Goal: Navigation & Orientation: Find specific page/section

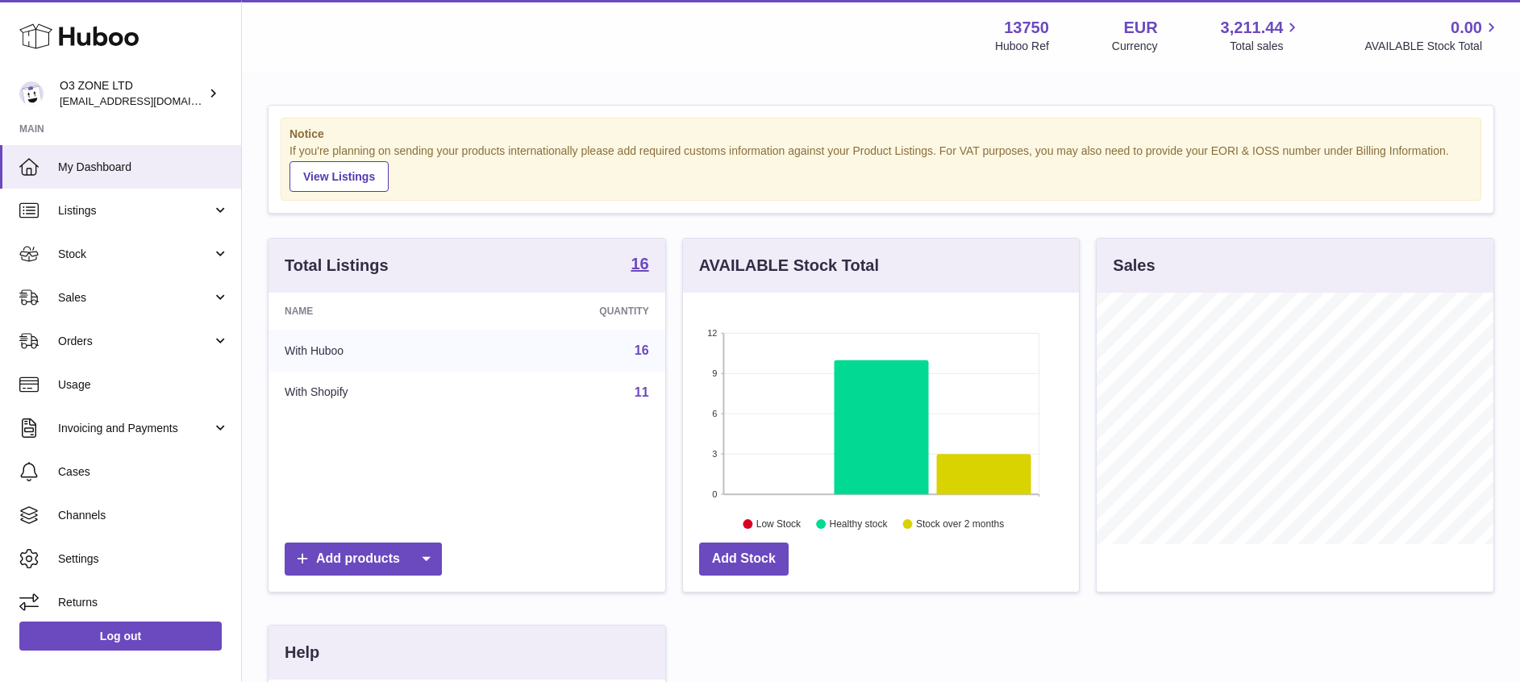
scroll to position [252, 396]
click at [950, 459] on icon at bounding box center [984, 474] width 94 height 40
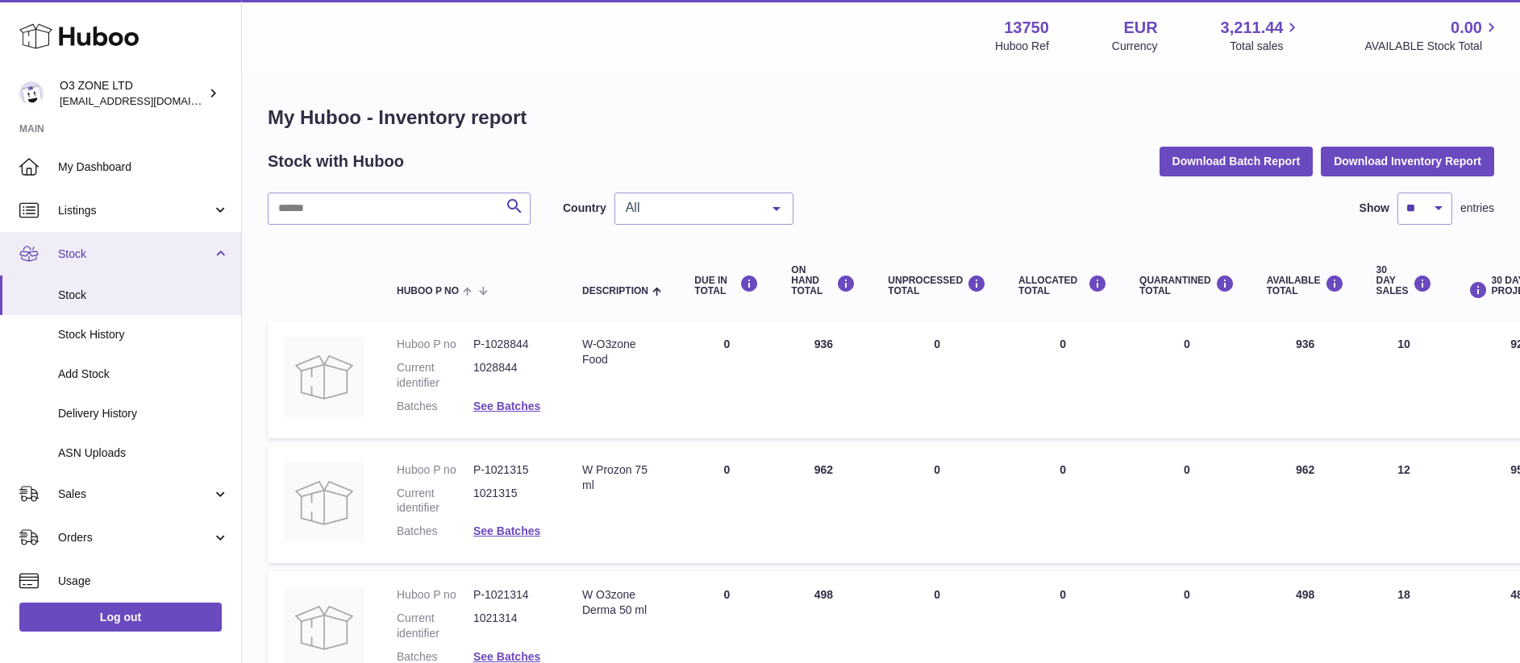
click at [156, 262] on link "Stock" at bounding box center [120, 254] width 241 height 44
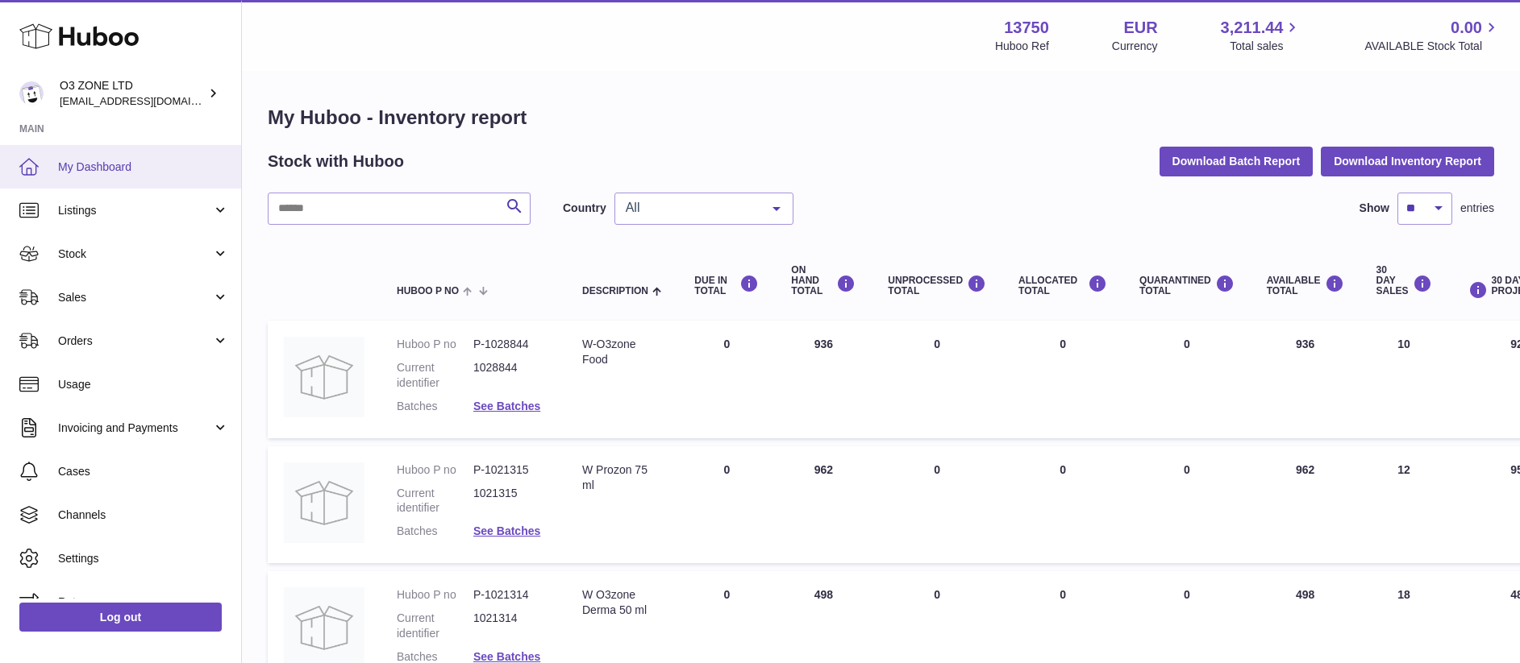
click at [158, 157] on link "My Dashboard" at bounding box center [120, 167] width 241 height 44
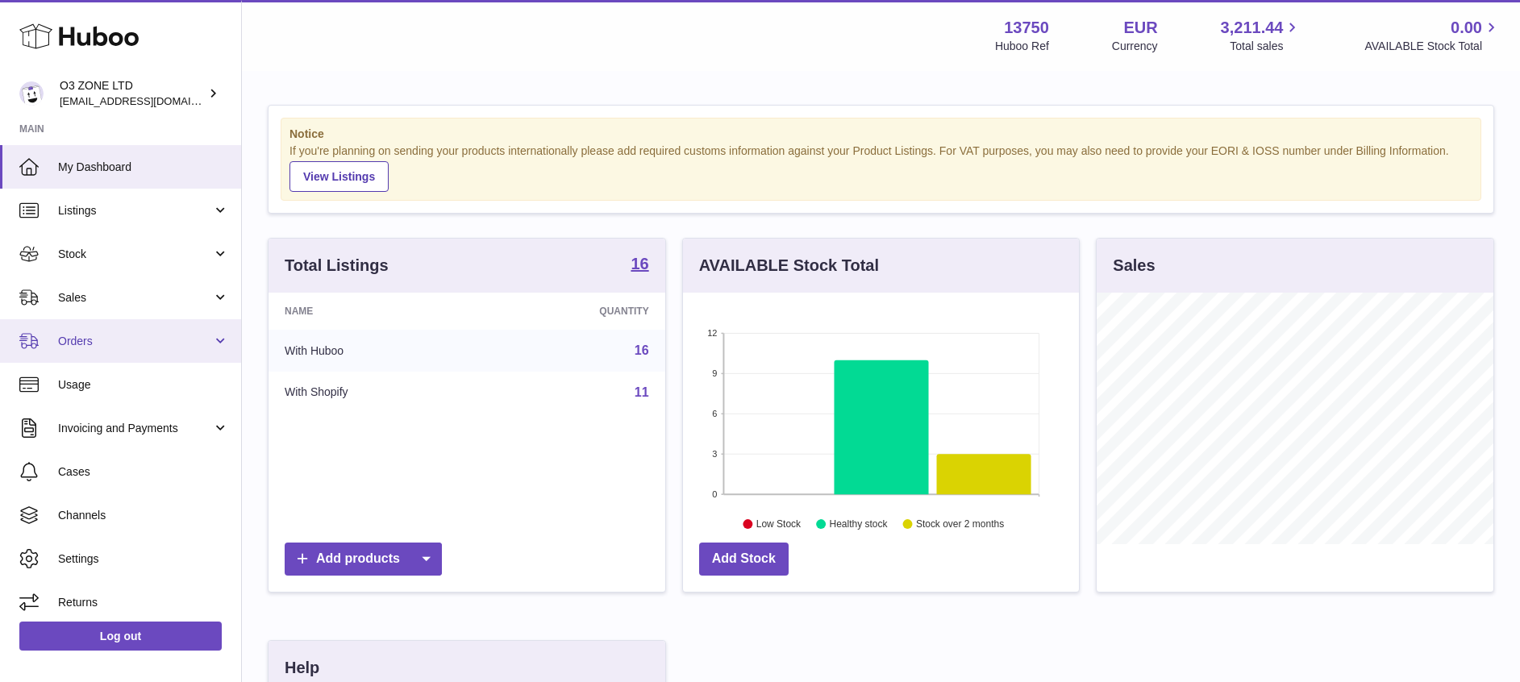
click at [96, 335] on span "Orders" at bounding box center [135, 341] width 154 height 15
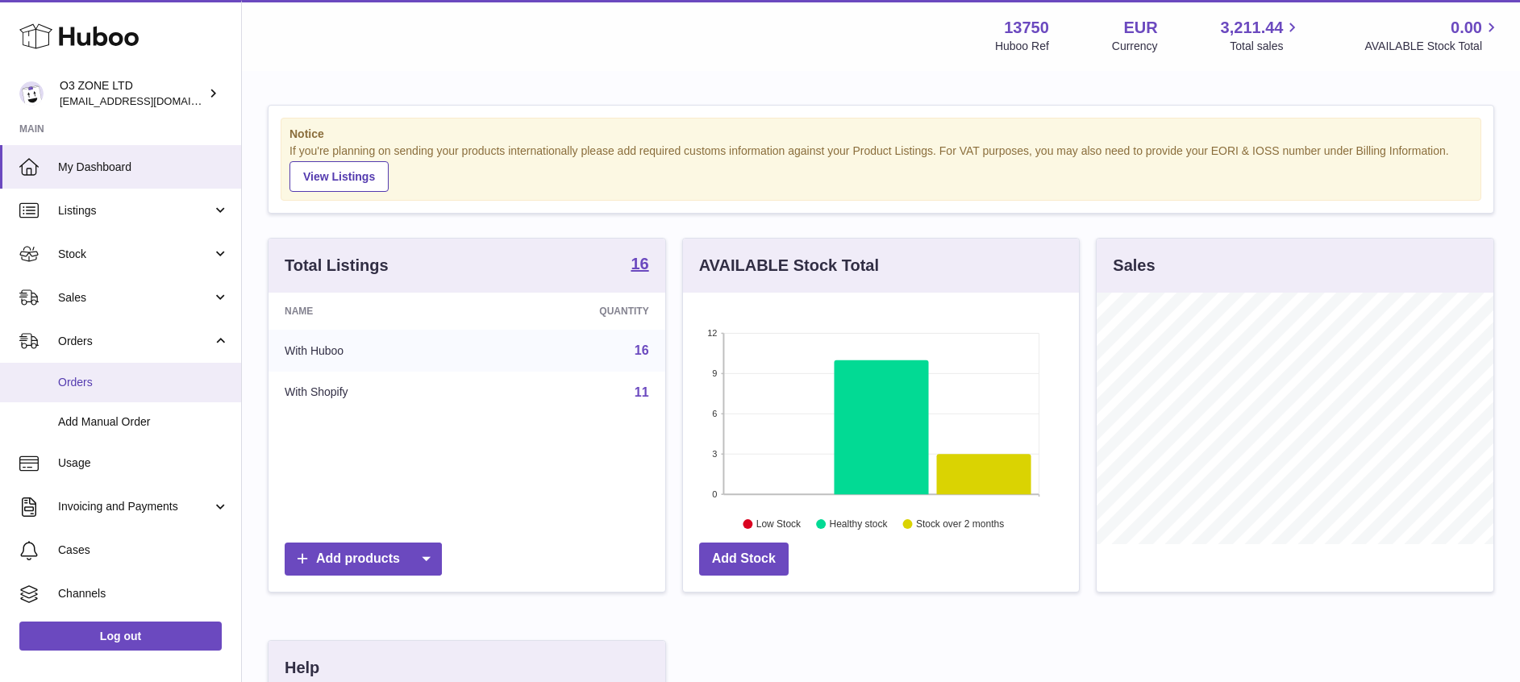
click at [124, 372] on link "Orders" at bounding box center [120, 383] width 241 height 40
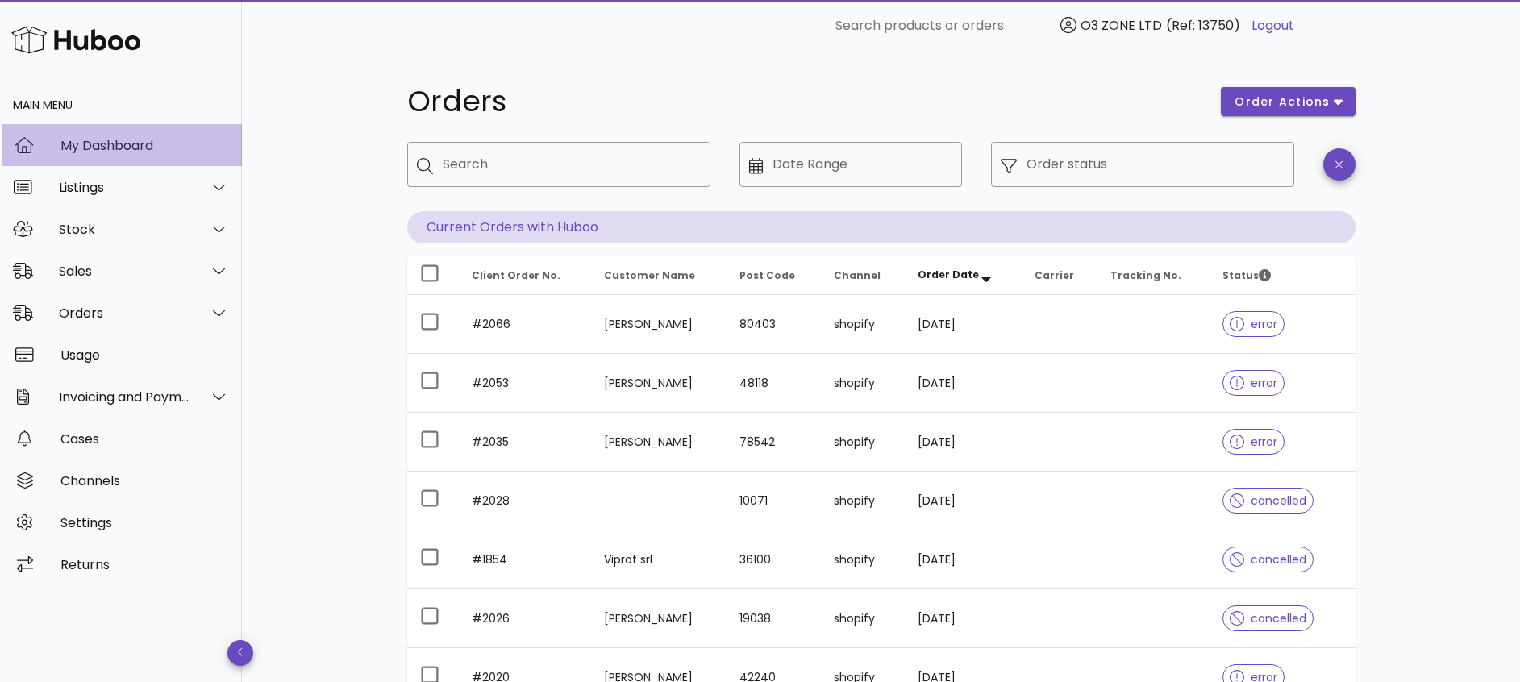
click at [67, 145] on div "My Dashboard" at bounding box center [144, 145] width 168 height 15
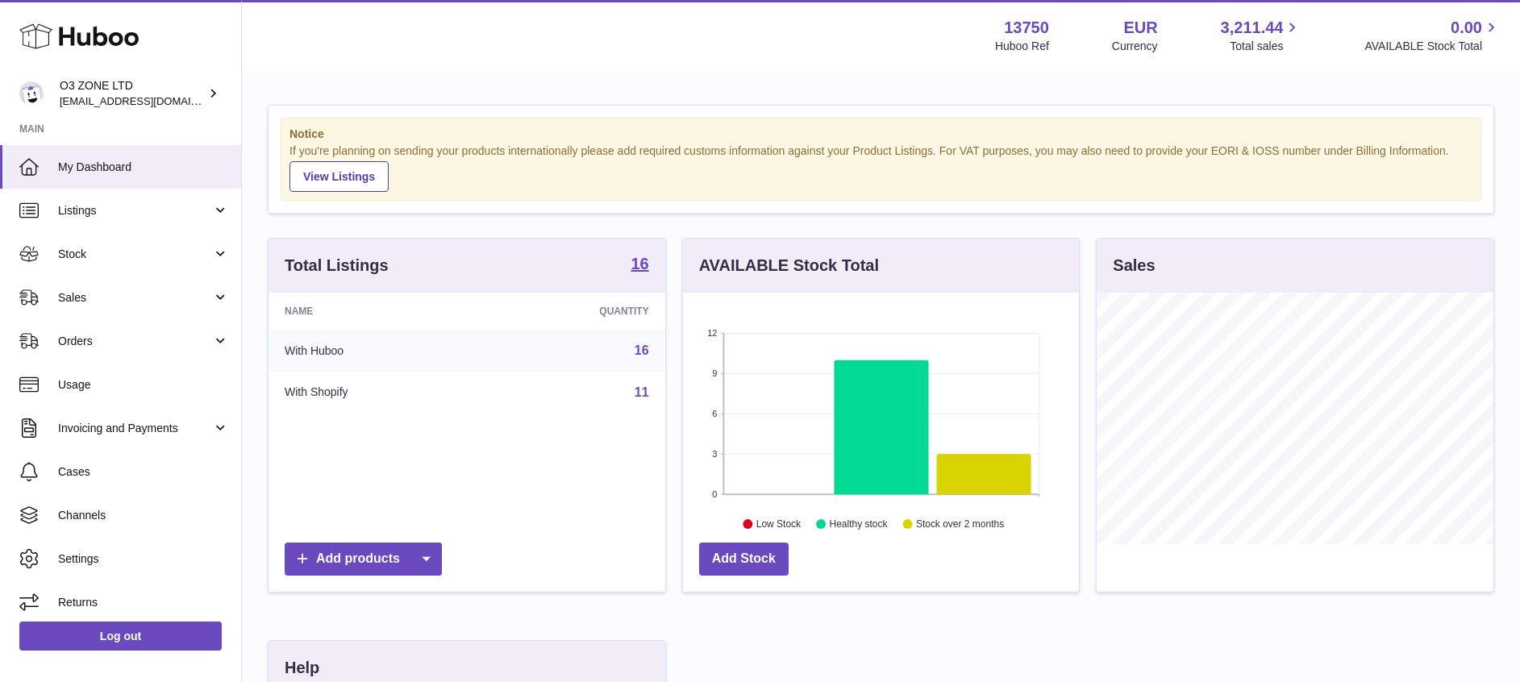
scroll to position [252, 396]
click at [87, 337] on span "Orders" at bounding box center [135, 341] width 154 height 15
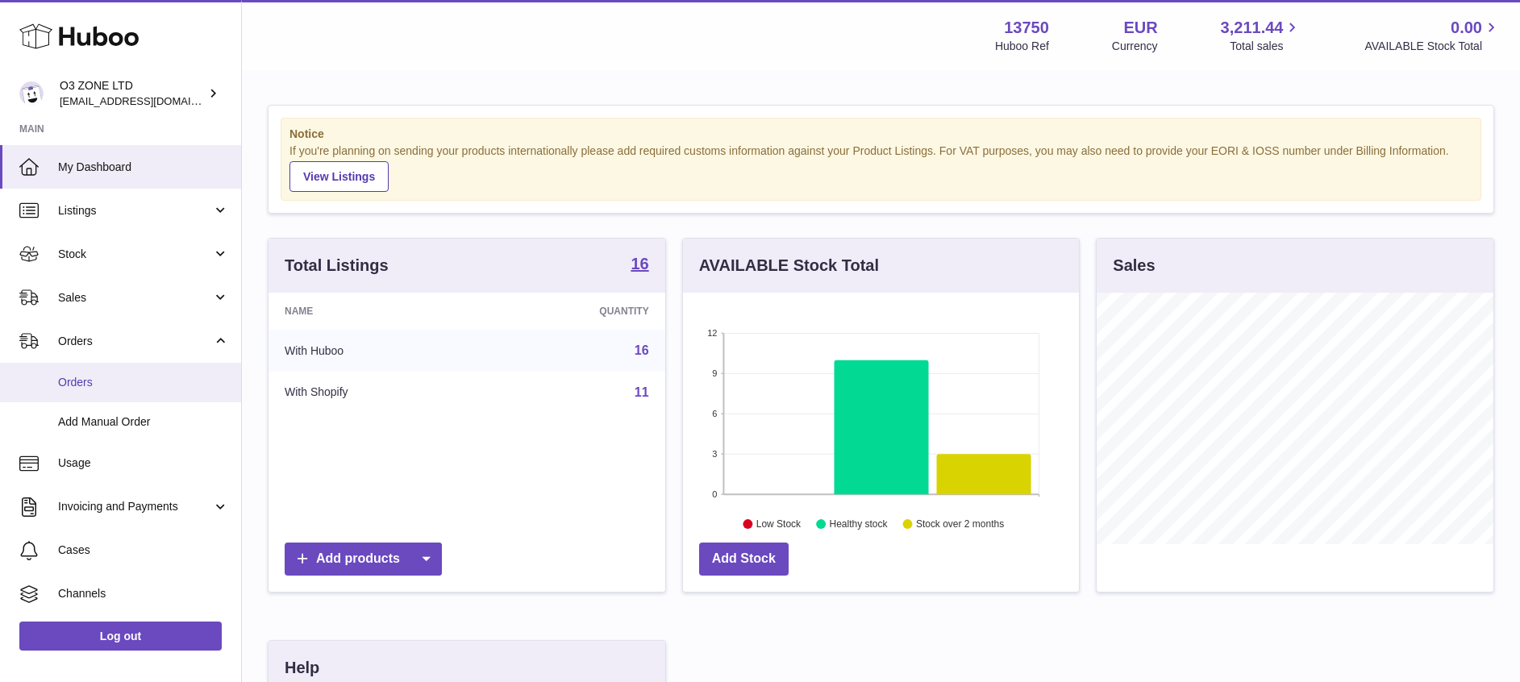
click at [92, 372] on link "Orders" at bounding box center [120, 383] width 241 height 40
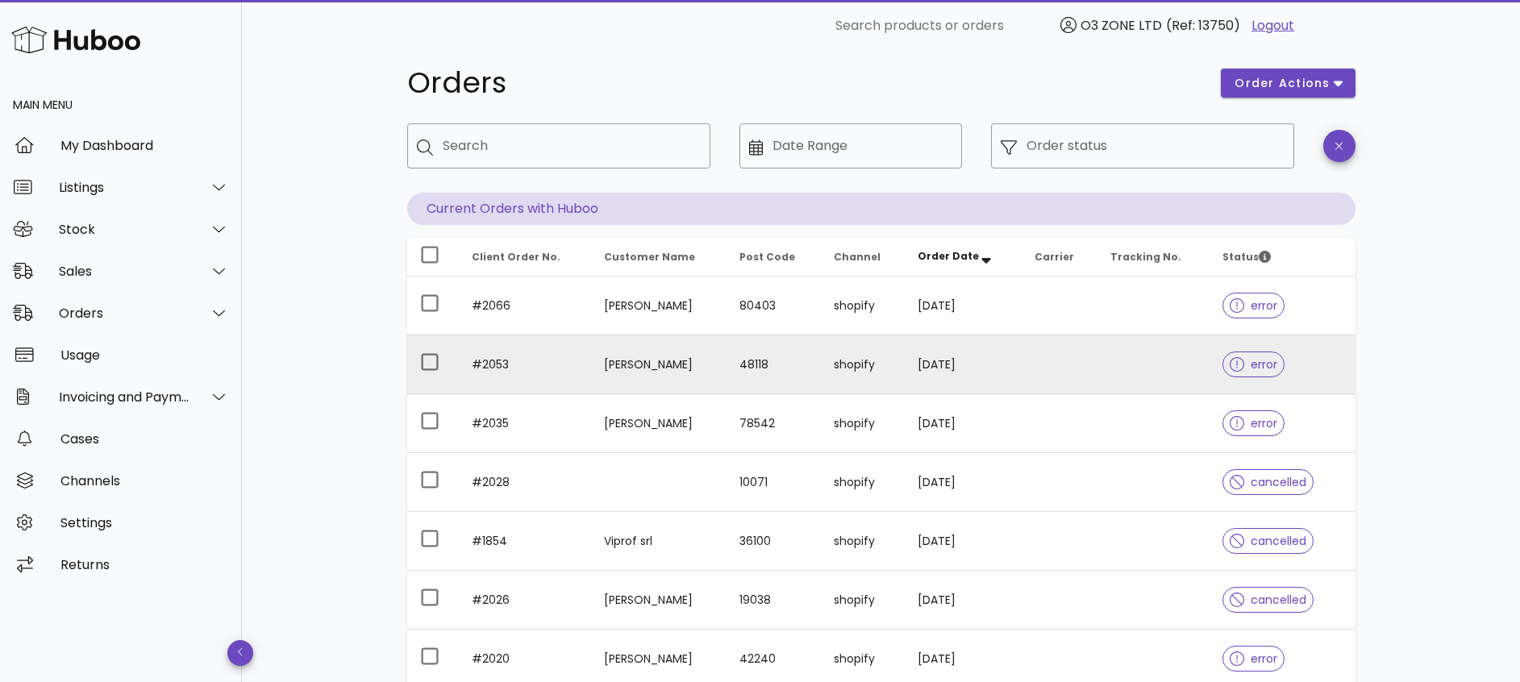
scroll to position [5, 0]
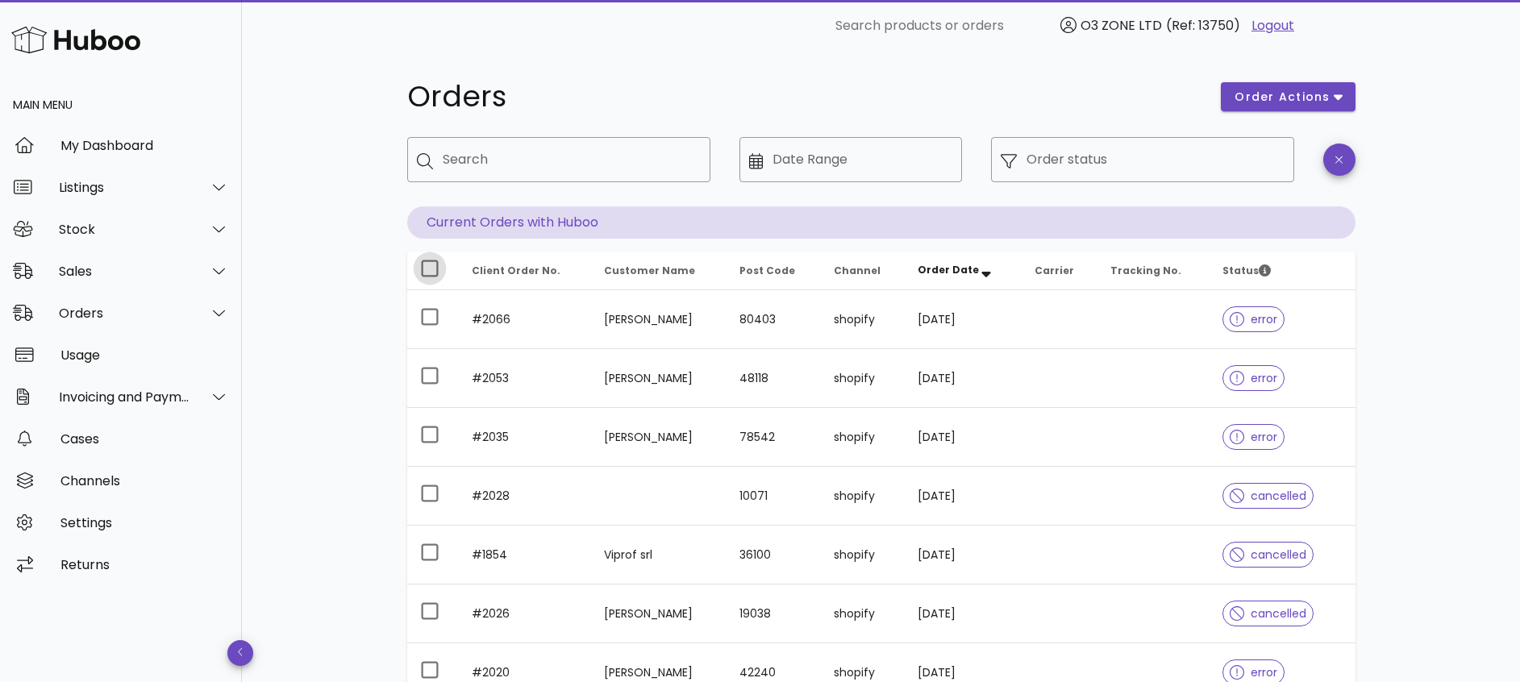
click at [432, 272] on div at bounding box center [429, 268] width 27 height 27
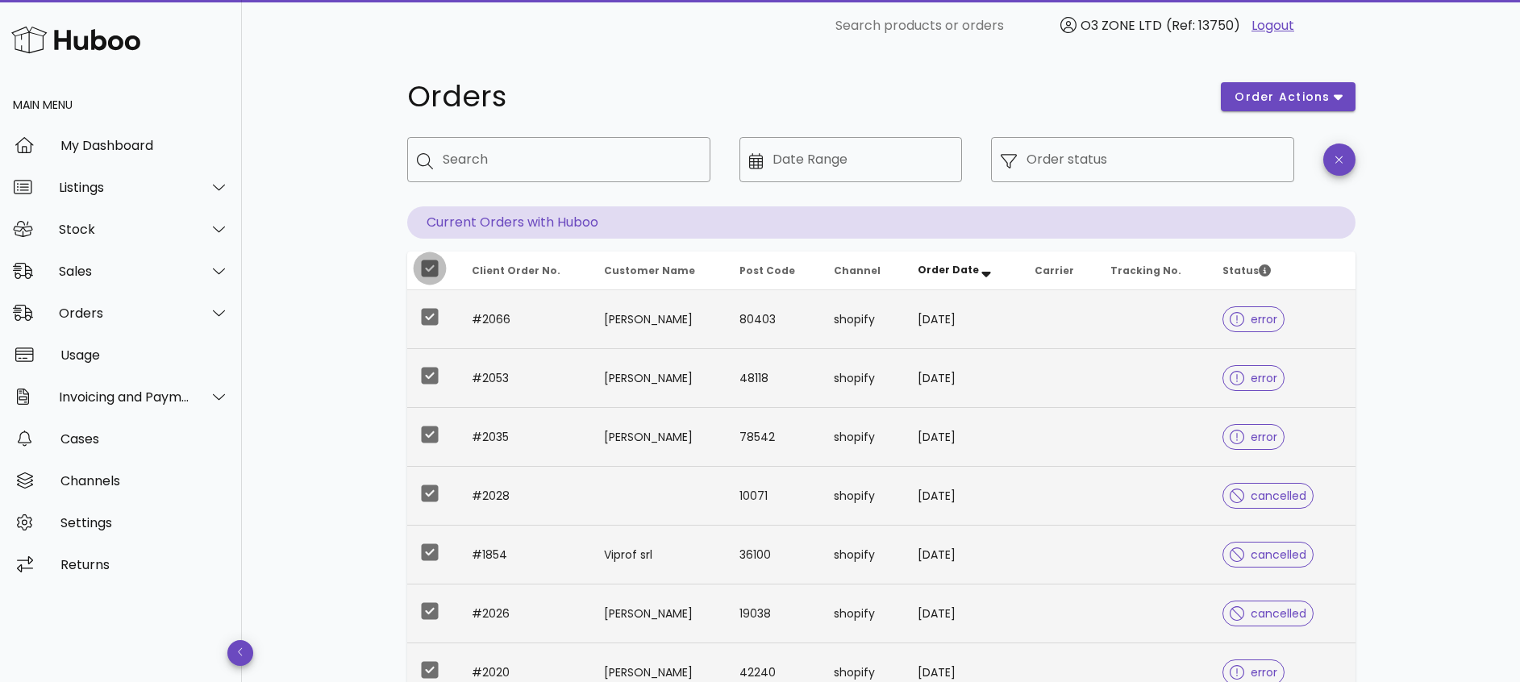
click at [426, 258] on div at bounding box center [429, 268] width 27 height 27
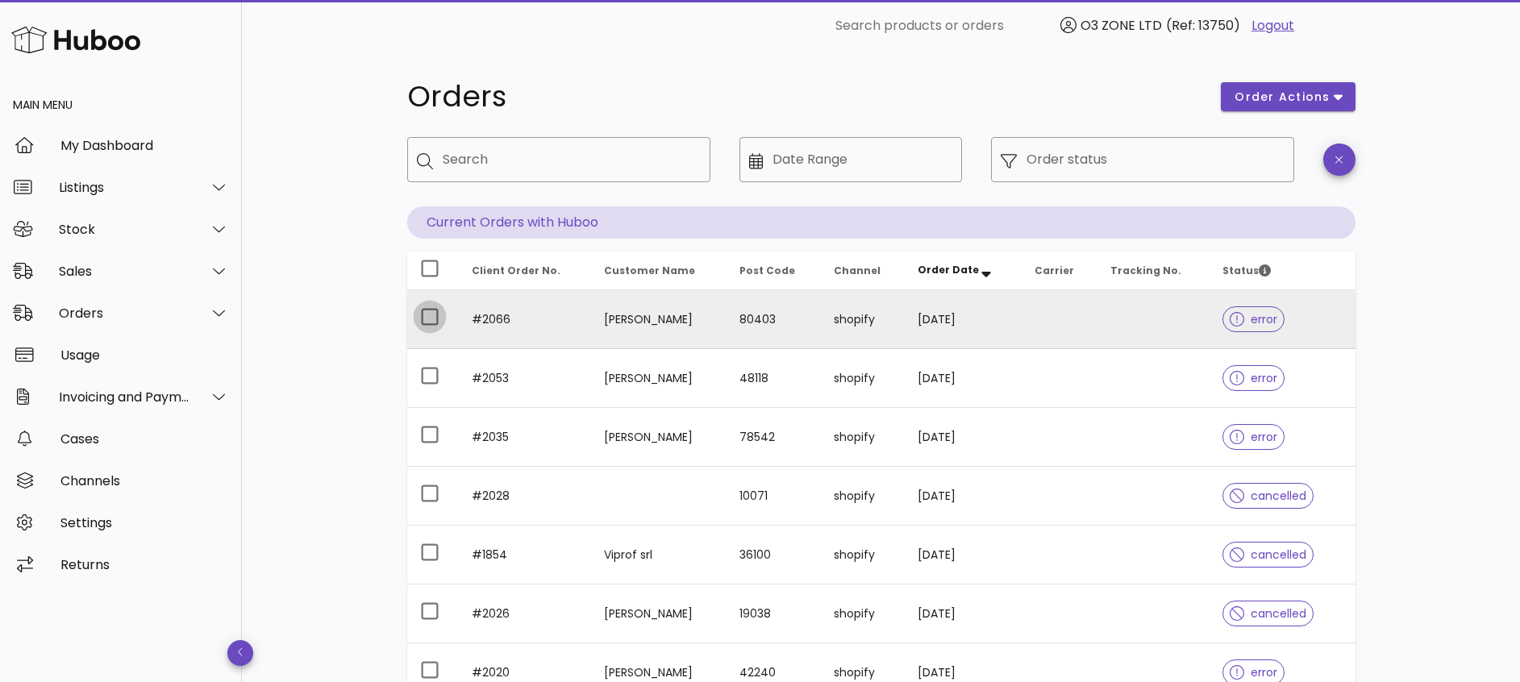
click at [430, 316] on div at bounding box center [429, 316] width 27 height 27
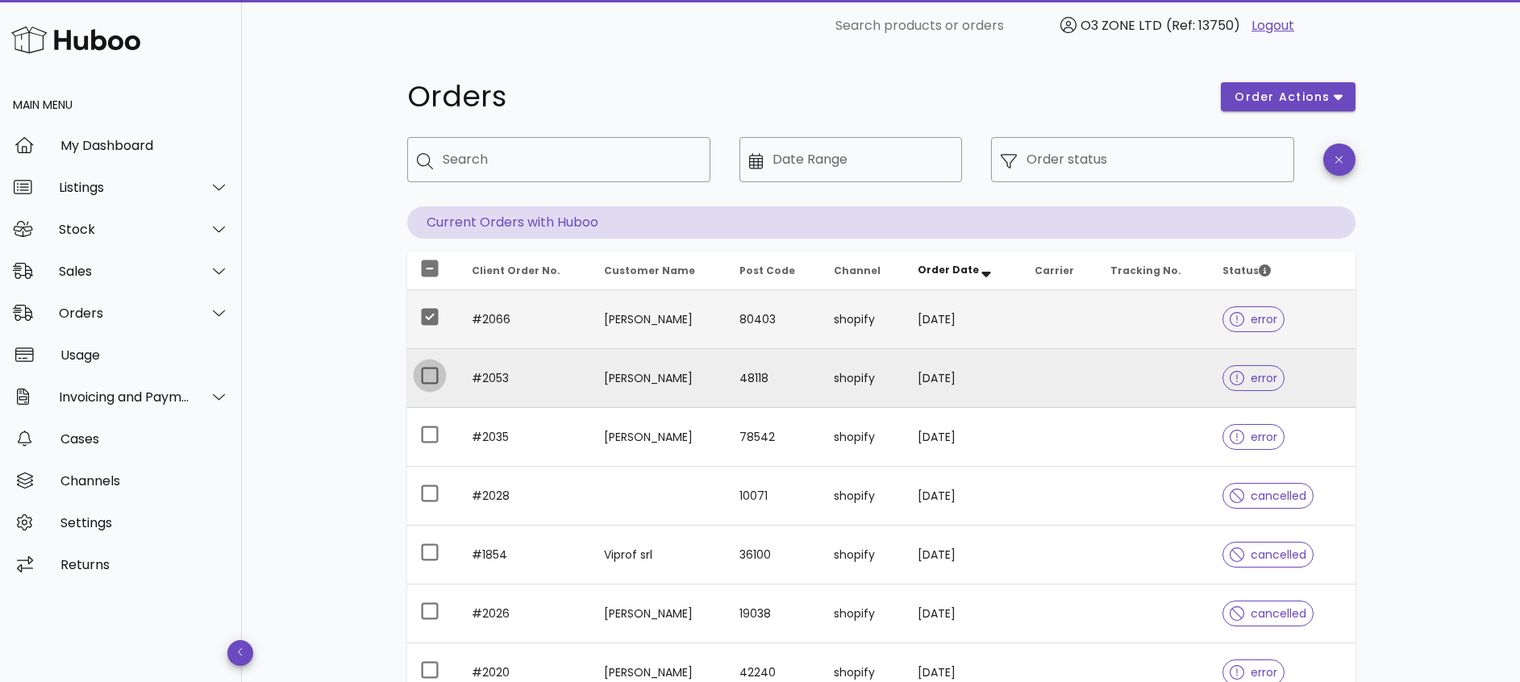
click at [427, 372] on div at bounding box center [429, 375] width 27 height 27
click at [428, 264] on div at bounding box center [429, 268] width 27 height 27
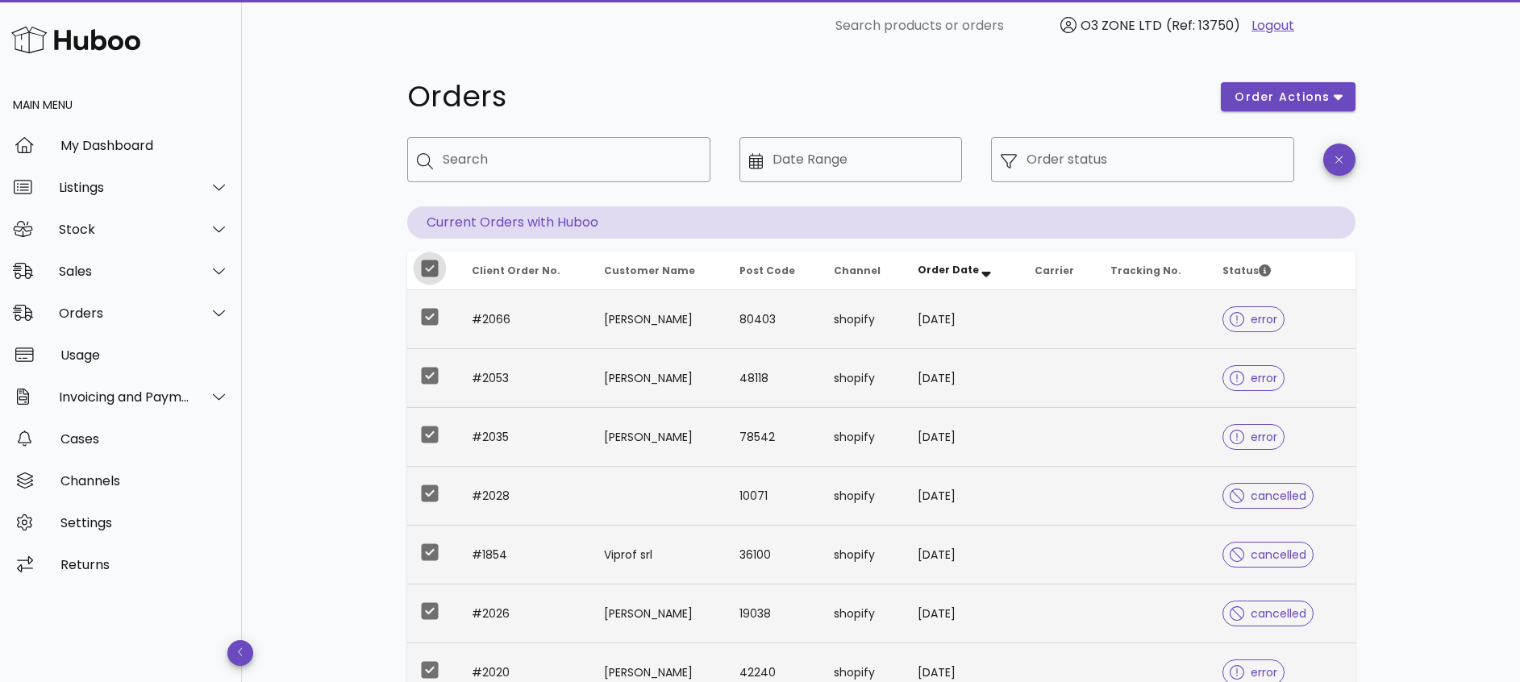
click at [434, 268] on div at bounding box center [429, 268] width 27 height 27
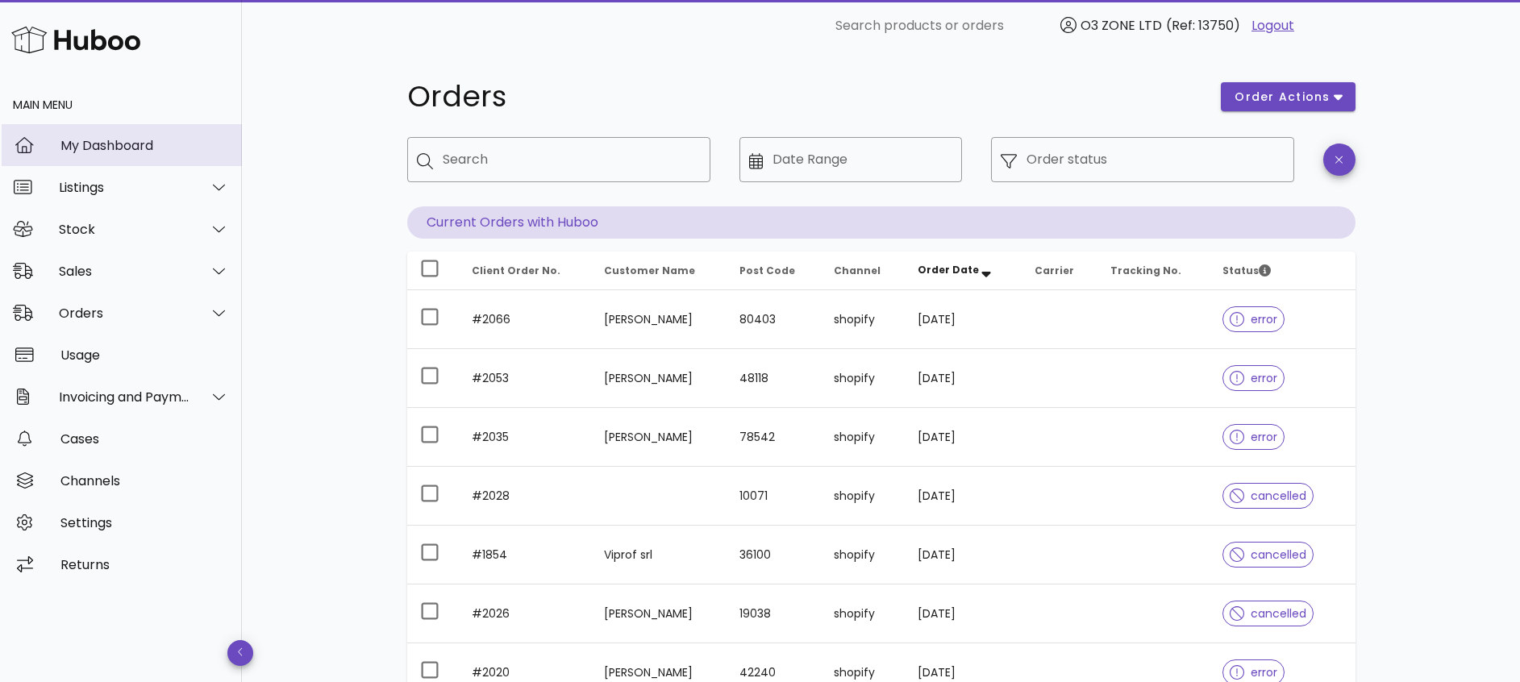
click at [81, 154] on div "My Dashboard" at bounding box center [144, 145] width 168 height 35
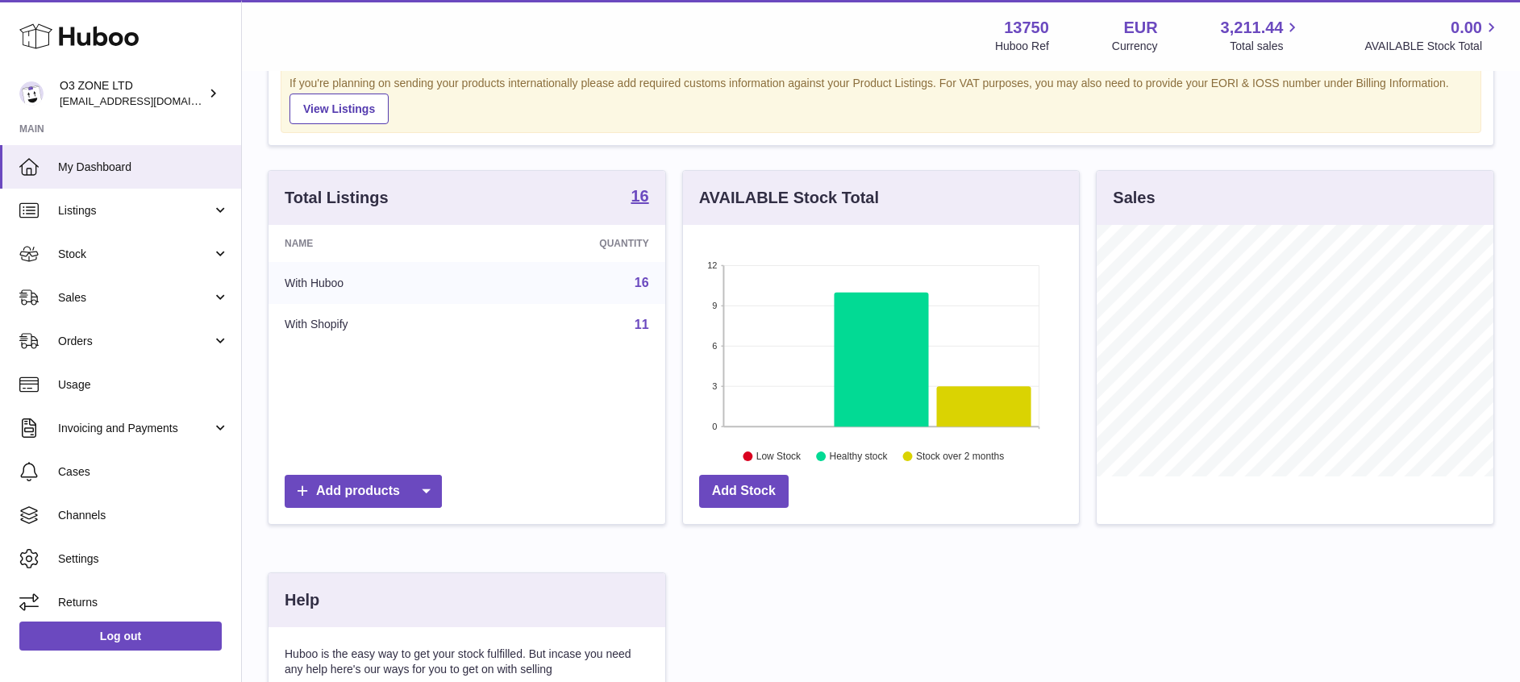
scroll to position [60, 0]
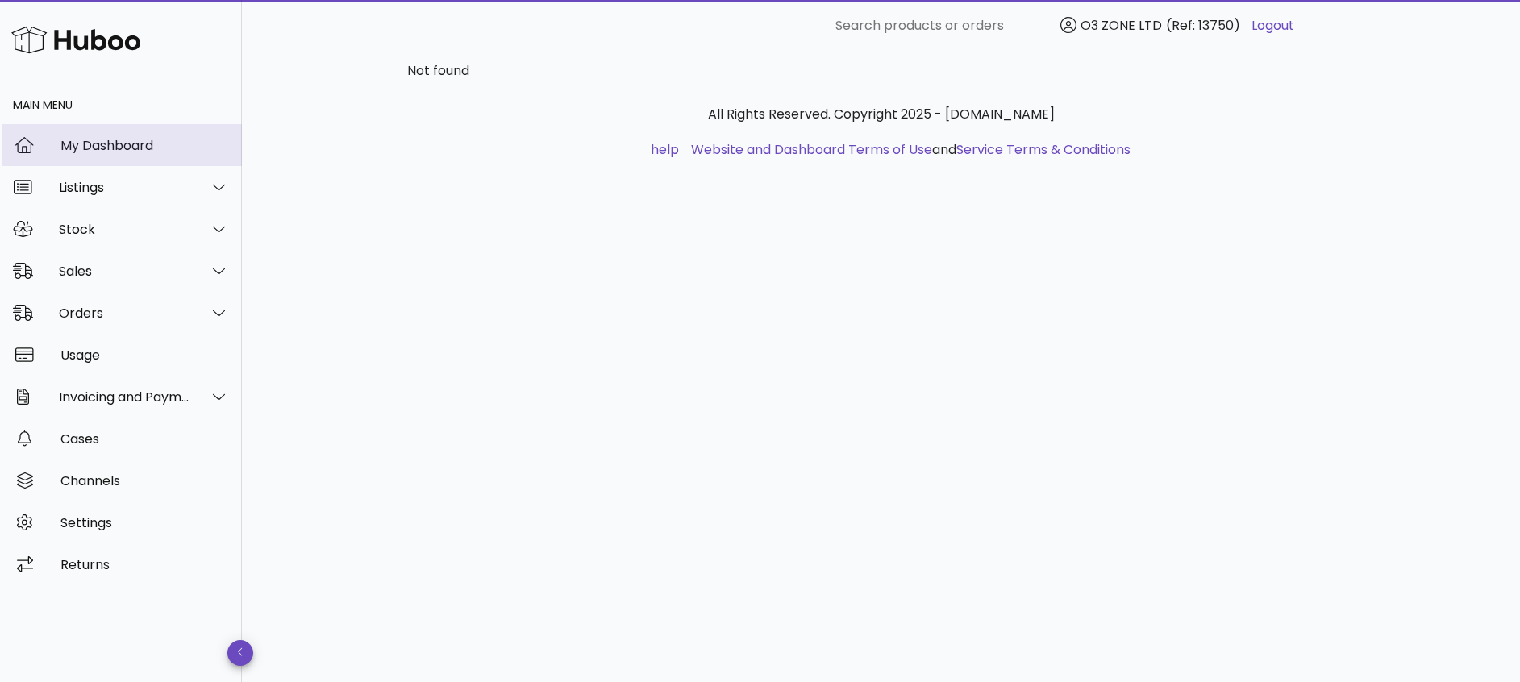
click at [137, 139] on div "My Dashboard" at bounding box center [144, 145] width 168 height 15
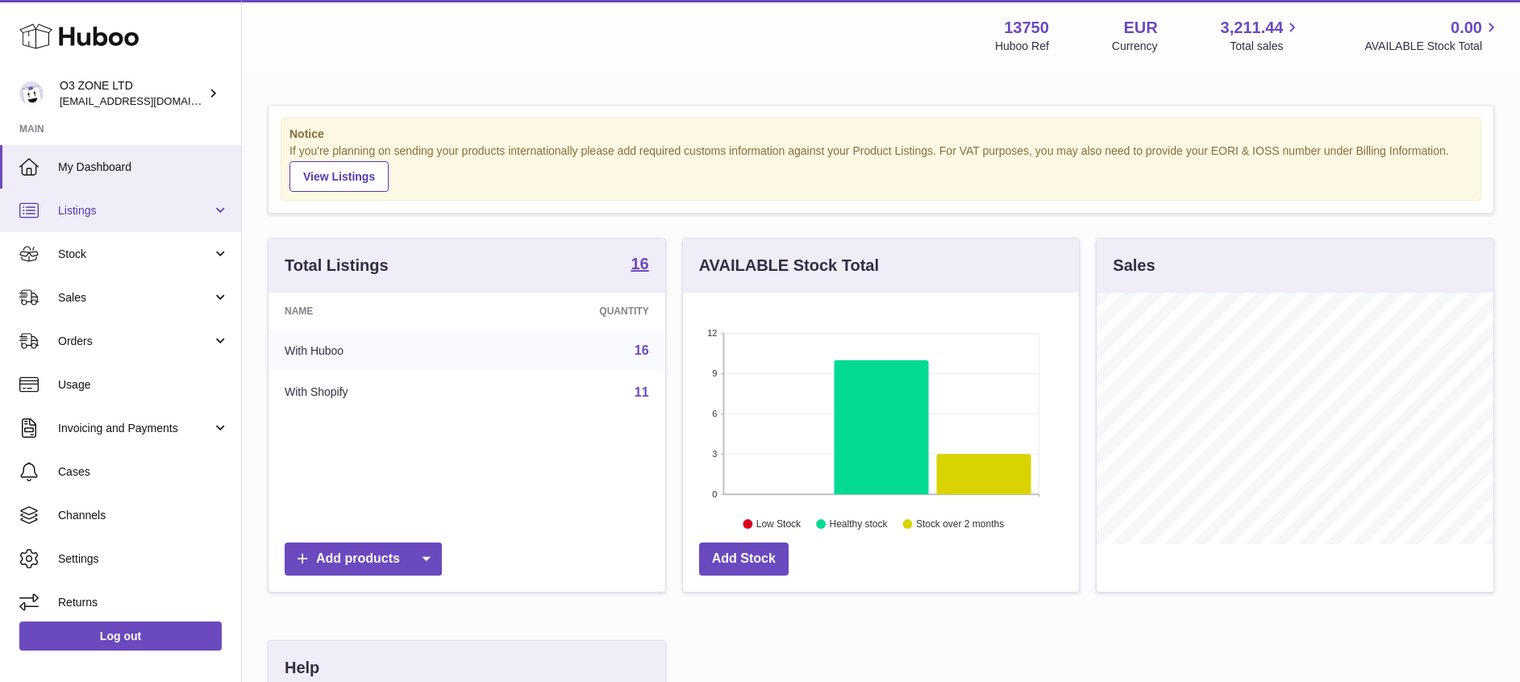
scroll to position [252, 396]
click at [60, 212] on span "Listings" at bounding box center [135, 210] width 154 height 15
